Goal: Transaction & Acquisition: Purchase product/service

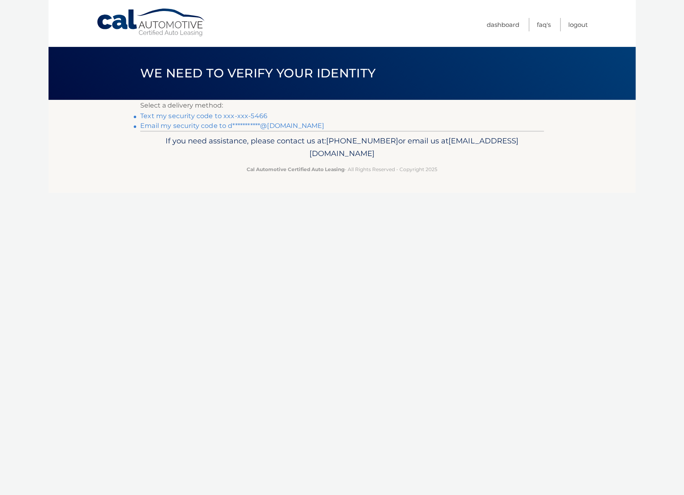
click at [254, 119] on link "Text my security code to xxx-xxx-5466" at bounding box center [203, 116] width 127 height 8
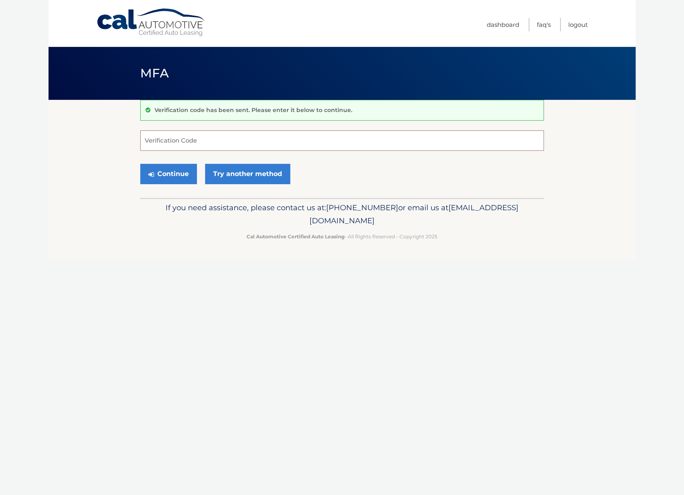
click at [211, 147] on input "Verification Code" at bounding box center [341, 140] width 403 height 20
type input "479946"
click at [179, 177] on button "Continue" at bounding box center [168, 174] width 57 height 20
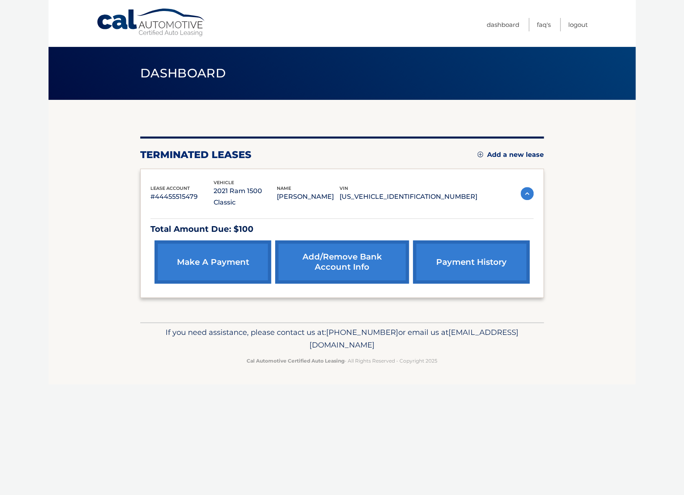
click at [204, 249] on link "make a payment" at bounding box center [212, 261] width 117 height 43
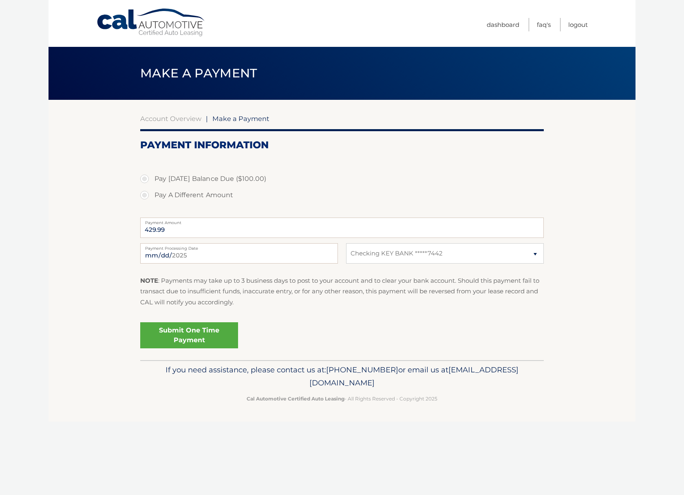
select select "ZjA5OTVjOGMtM2M3MC00Y2Q4LTk1NDItYzdlNjJjMmVmZDQ0"
click at [147, 195] on label "Pay A Different Amount" at bounding box center [341, 195] width 403 height 16
click at [147, 195] on input "Pay A Different Amount" at bounding box center [147, 193] width 8 height 13
radio input "true"
type input "100"
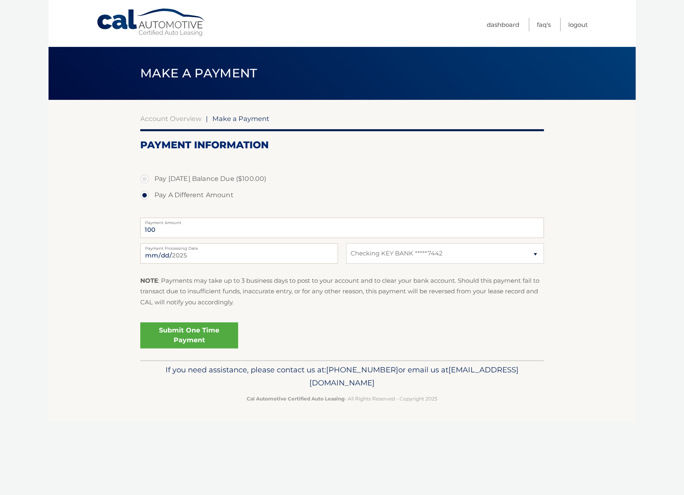
drag, startPoint x: 343, startPoint y: 316, endPoint x: 333, endPoint y: 317, distance: 9.5
click at [340, 316] on fieldset "Pay Today's Balance Due ($100.00) Pay A Different Amount 100 Payment Amount Pay…" at bounding box center [341, 258] width 403 height 204
click at [147, 181] on label "Pay Today's Balance Due ($100.00)" at bounding box center [341, 179] width 403 height 16
click at [147, 181] on input "Pay Today's Balance Due ($100.00)" at bounding box center [147, 177] width 8 height 13
radio input "true"
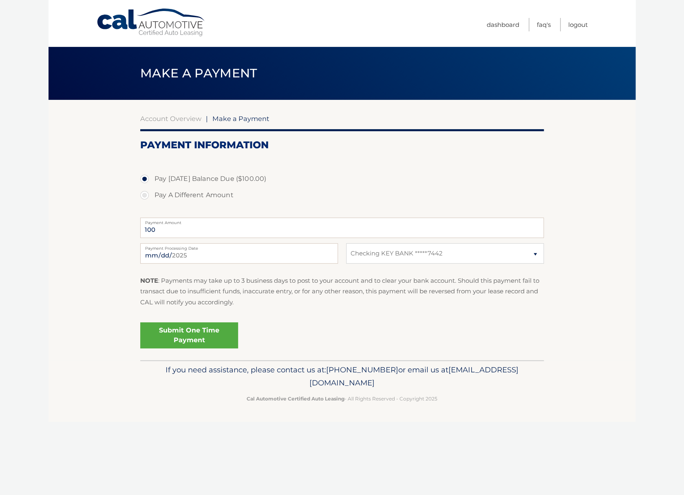
type input "100.00"
click at [205, 342] on link "Submit One Time Payment" at bounding box center [189, 335] width 98 height 26
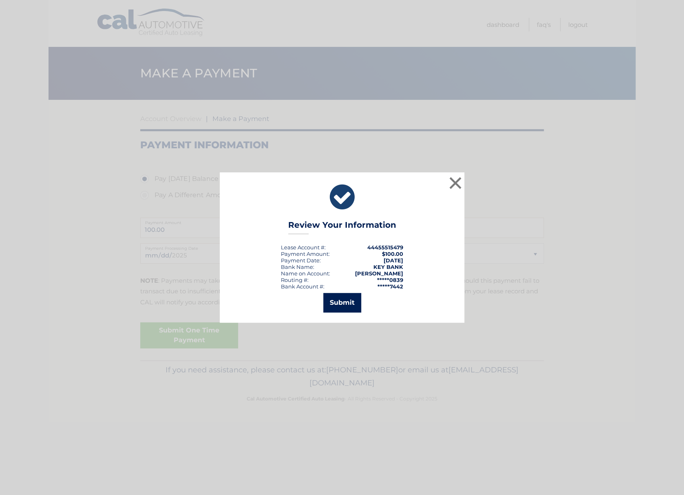
drag, startPoint x: 346, startPoint y: 304, endPoint x: 395, endPoint y: 310, distance: 49.2
click at [346, 304] on button "Submit" at bounding box center [342, 303] width 38 height 20
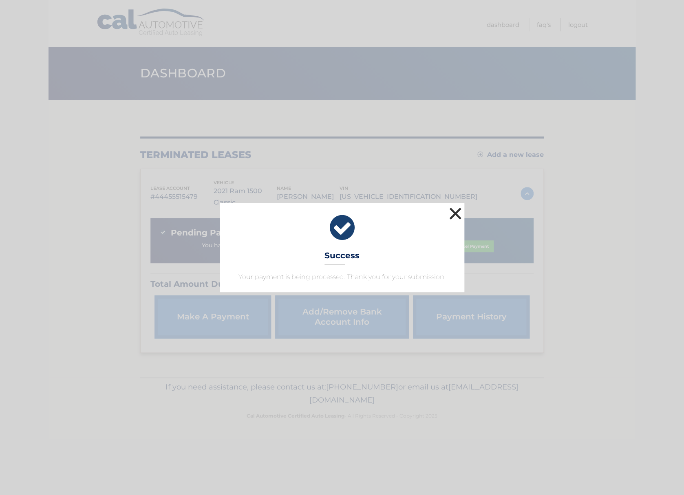
click at [457, 215] on button "×" at bounding box center [455, 213] width 16 height 16
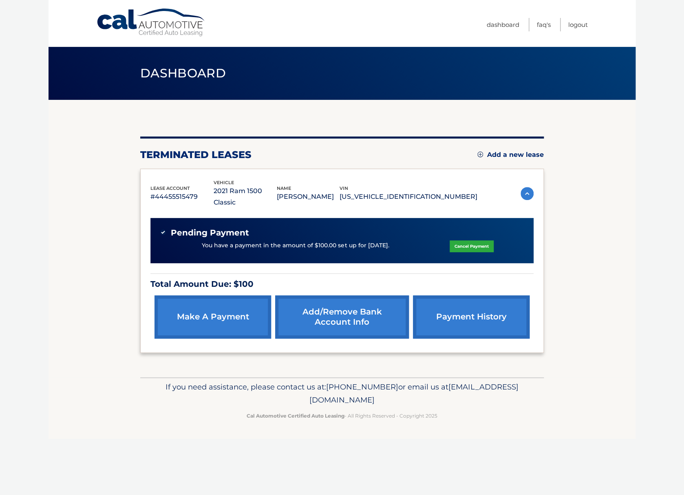
click at [470, 311] on link "payment history" at bounding box center [471, 316] width 117 height 43
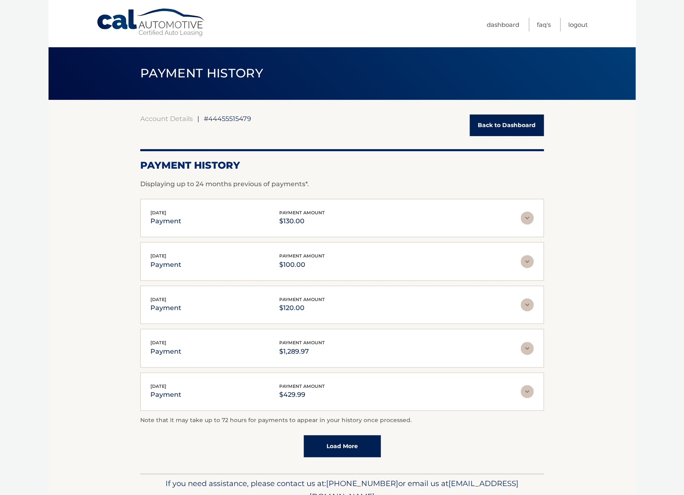
click at [506, 123] on link "Back to Dashboard" at bounding box center [506, 126] width 74 height 22
